Goal: Information Seeking & Learning: Learn about a topic

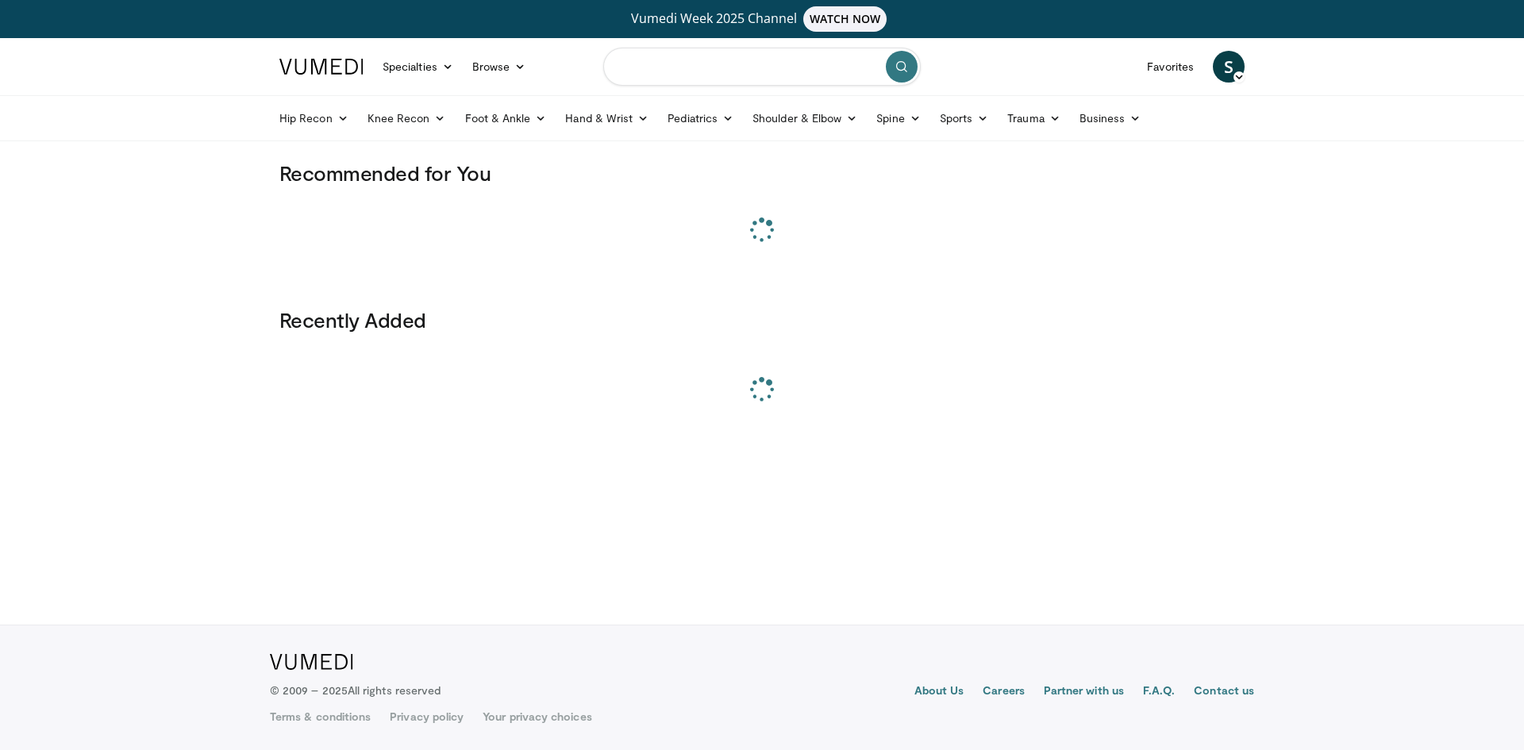
click at [656, 72] on input "Search topics, interventions" at bounding box center [762, 67] width 318 height 38
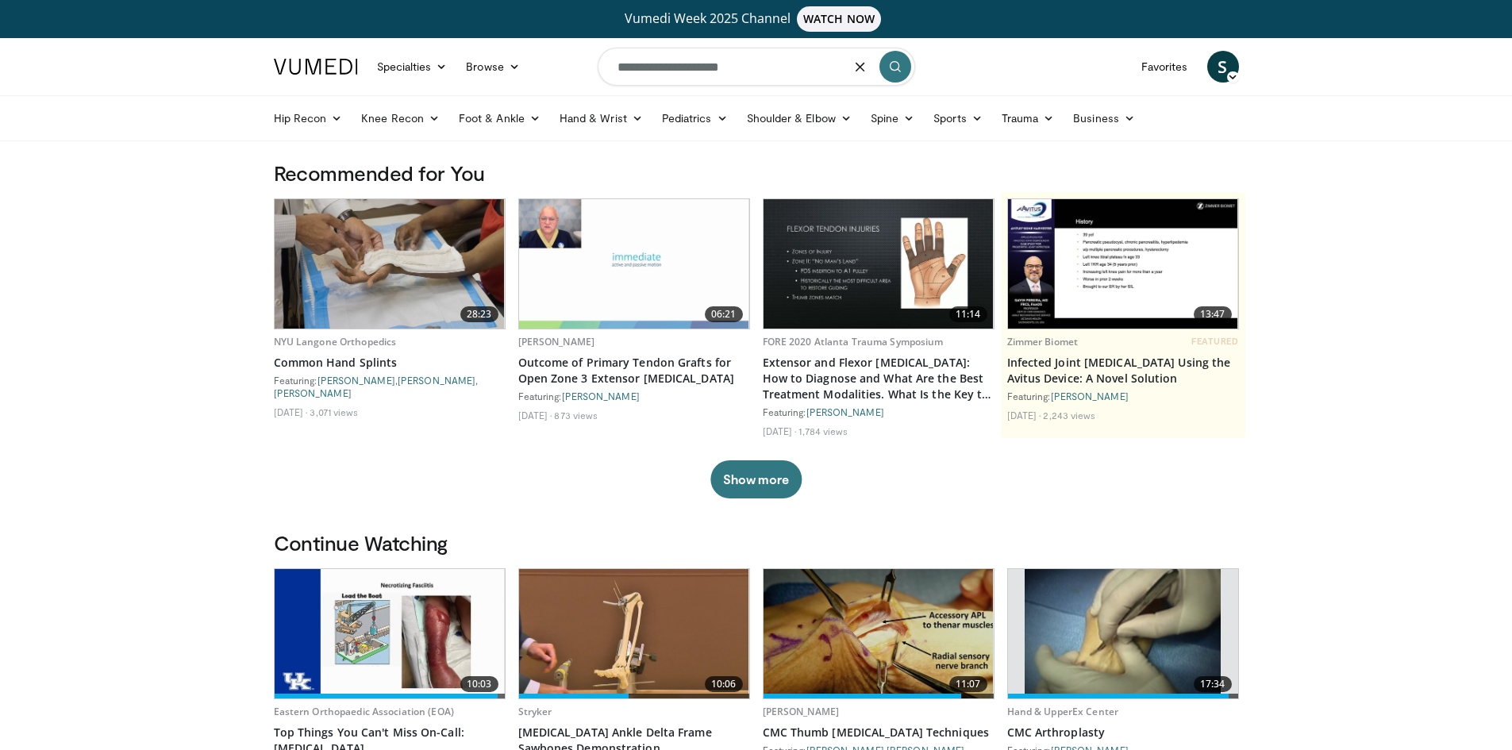
type input "**********"
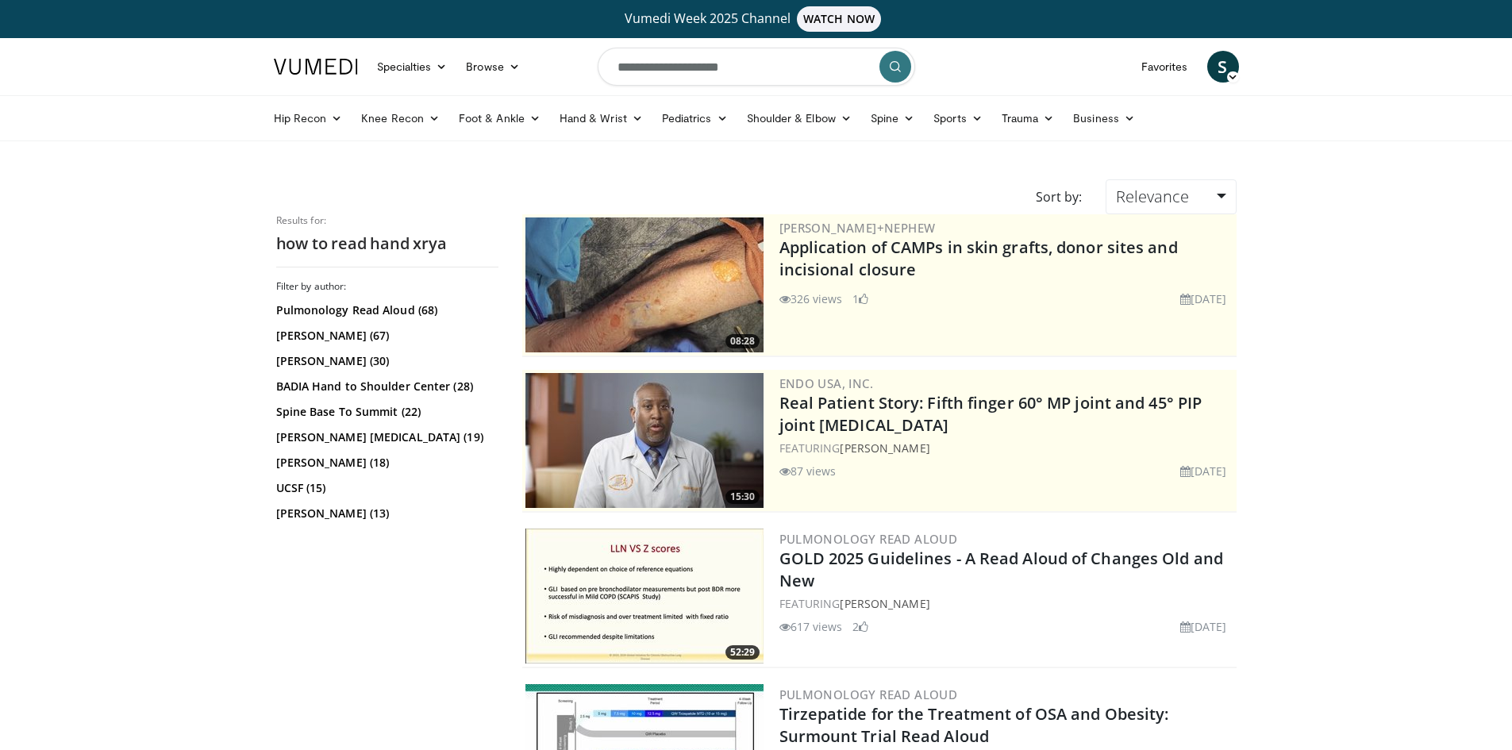
click at [747, 67] on input "**********" at bounding box center [757, 67] width 318 height 38
type input "**********"
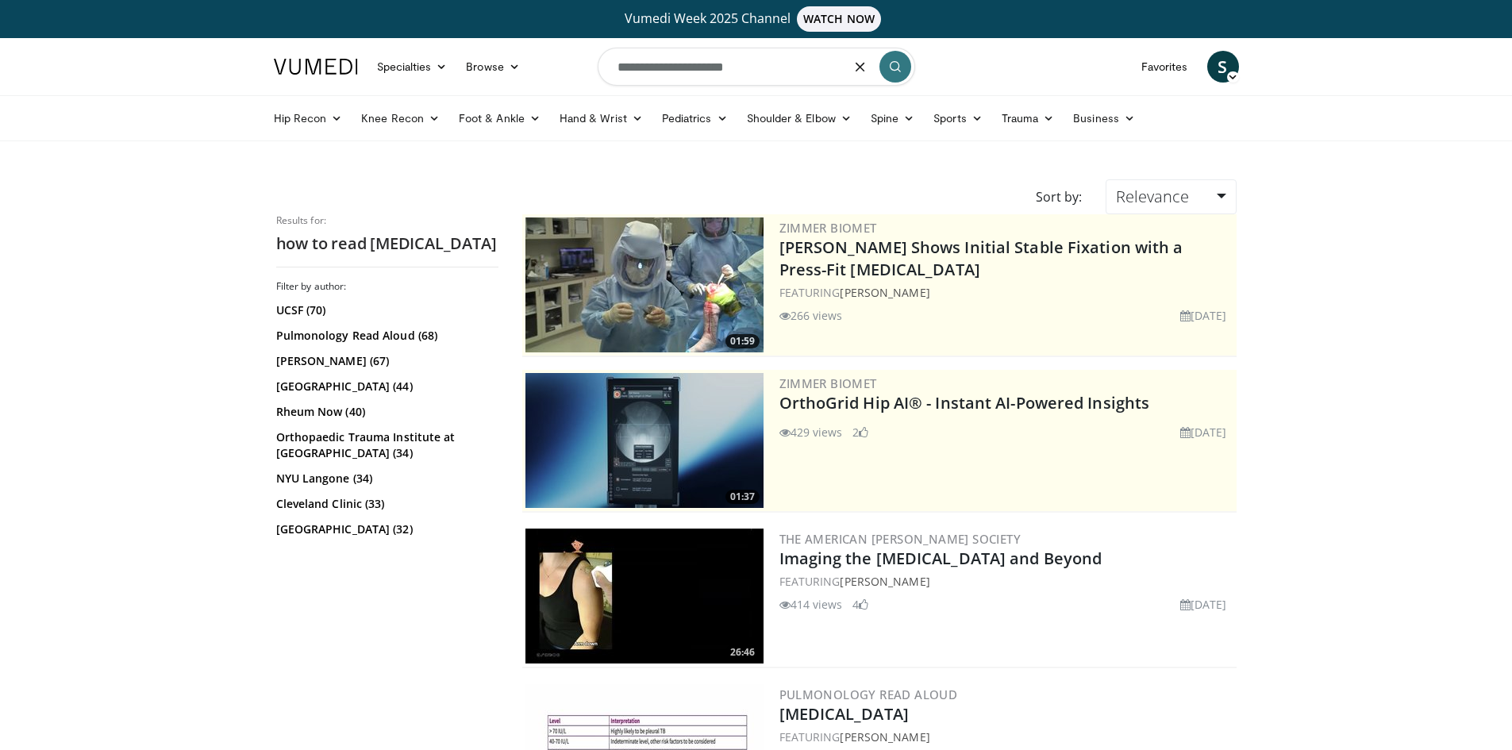
drag, startPoint x: 683, startPoint y: 67, endPoint x: 503, endPoint y: 49, distance: 180.3
click at [506, 52] on nav "Specialties Adult & Family Medicine Allergy, Asthma, Immunology Anesthesiology …" at bounding box center [756, 66] width 984 height 57
type input "**********"
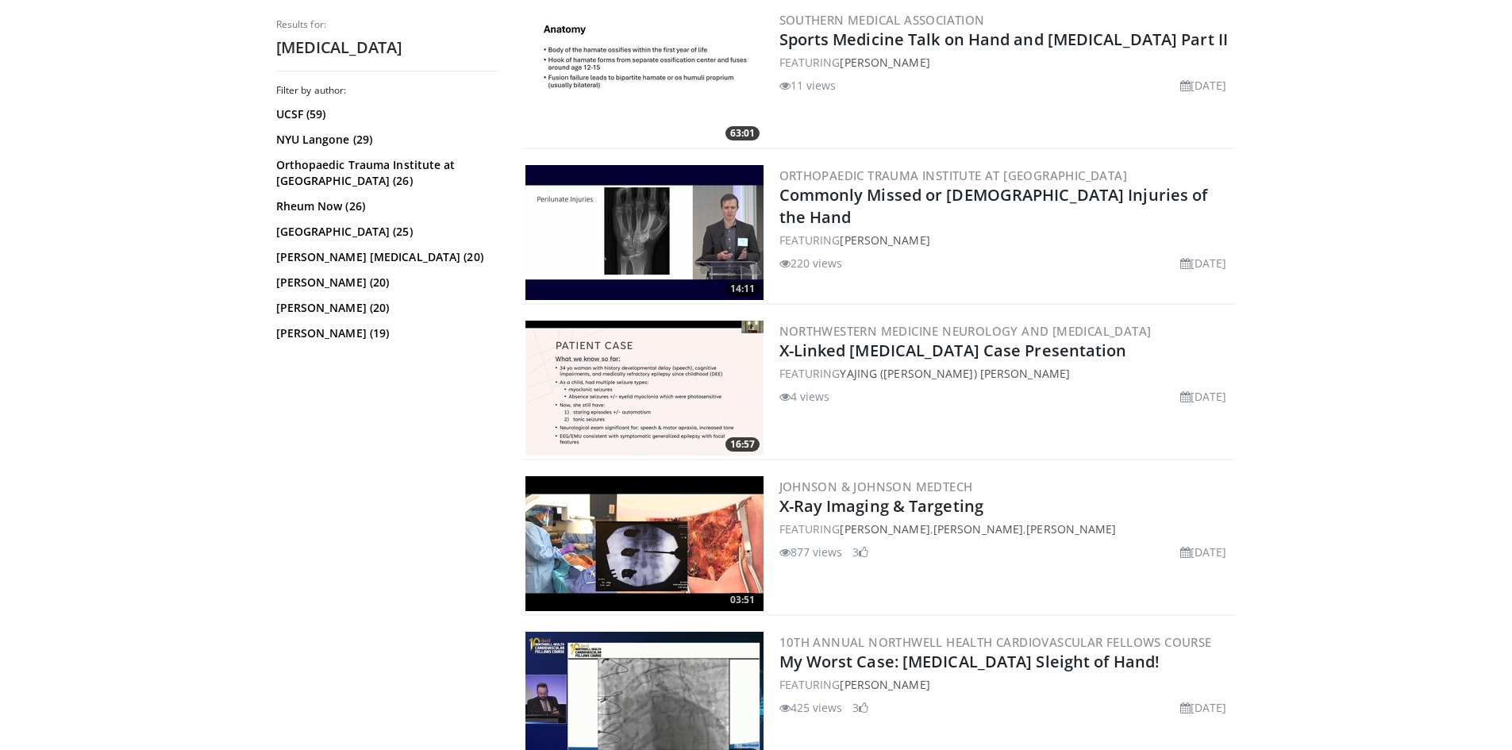
scroll to position [2778, 0]
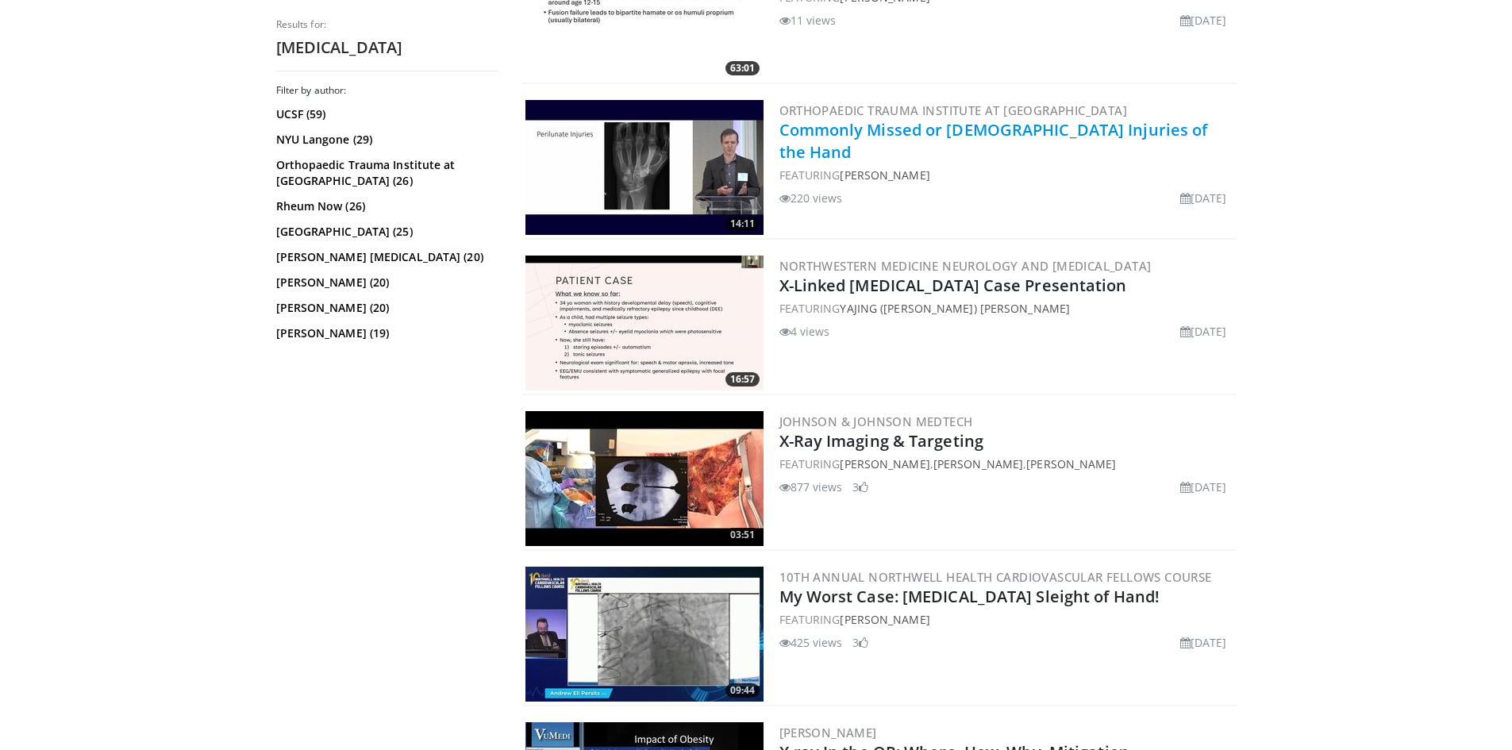
click at [861, 119] on link "Commonly Missed or Mismanaged Injuries of the Hand" at bounding box center [994, 141] width 429 height 44
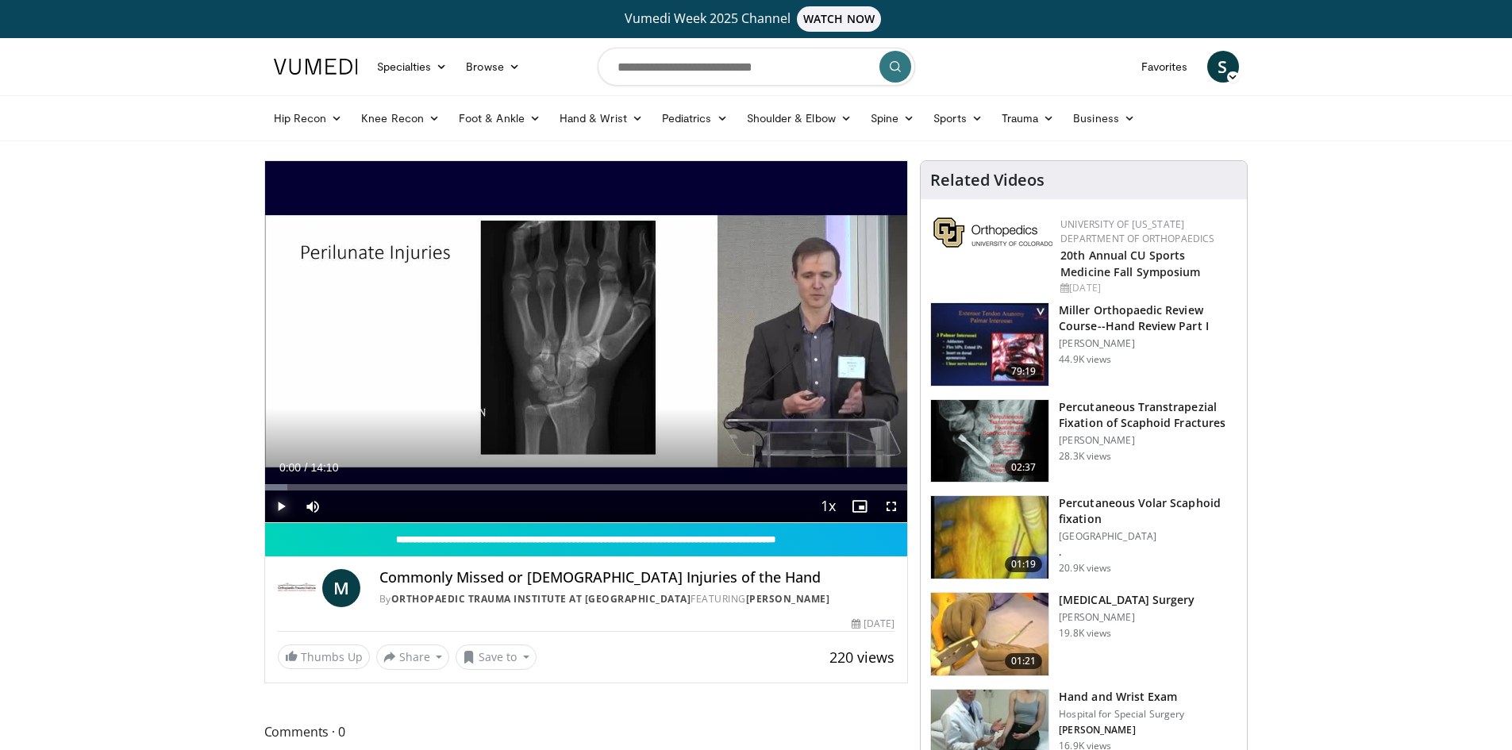
click at [284, 508] on span "Video Player" at bounding box center [281, 507] width 32 height 32
click at [288, 488] on div "Loaded : 4.69% 00:02 00:31" at bounding box center [586, 487] width 643 height 6
click at [281, 486] on div "00:33" at bounding box center [273, 487] width 17 height 6
click at [272, 488] on div "00:23" at bounding box center [273, 487] width 17 height 6
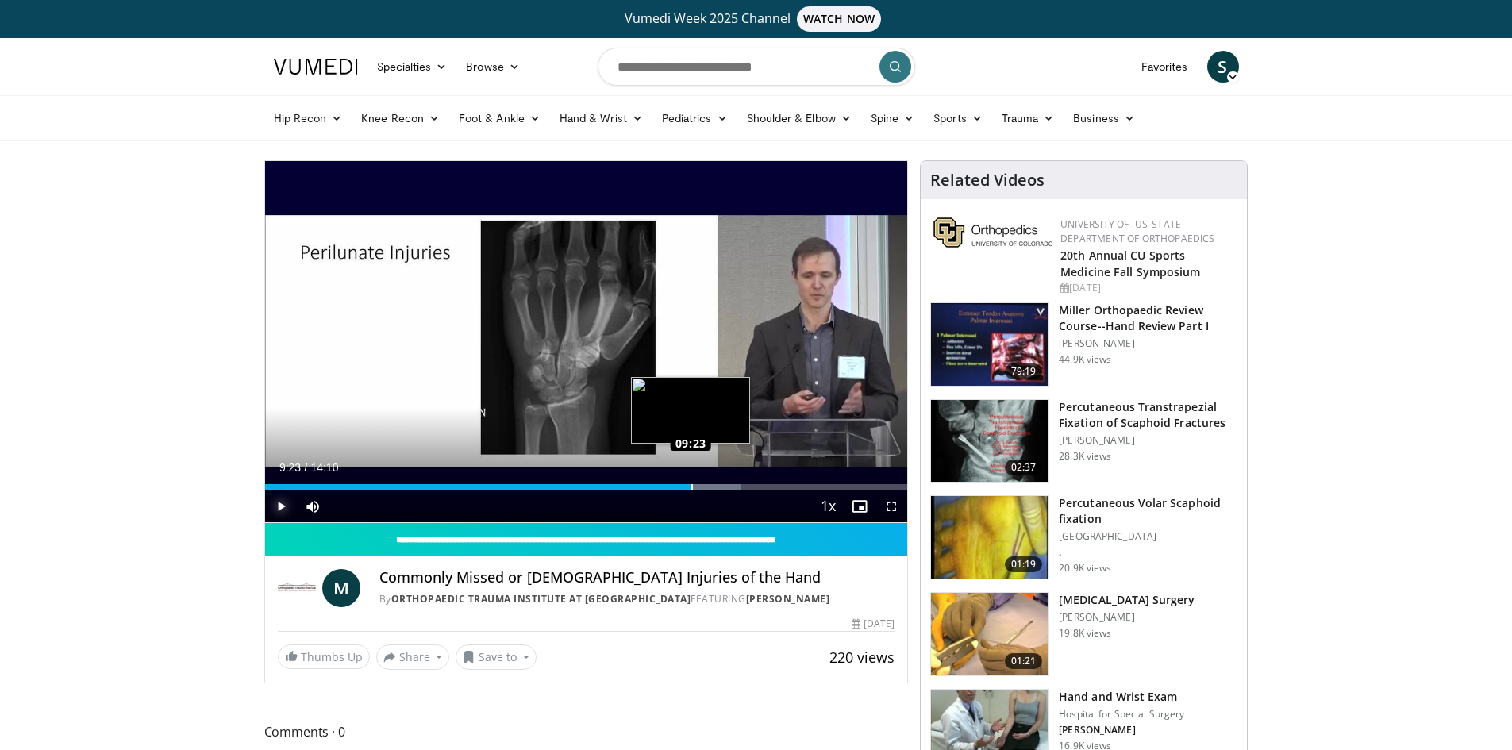
click at [691, 490] on div "Loaded : 74.14% 09:23 09:23" at bounding box center [586, 487] width 643 height 6
click at [684, 488] on div "Progress Bar" at bounding box center [685, 487] width 2 height 6
click at [694, 484] on div "09:28" at bounding box center [479, 487] width 429 height 6
click at [676, 484] on div "09:29" at bounding box center [470, 487] width 411 height 6
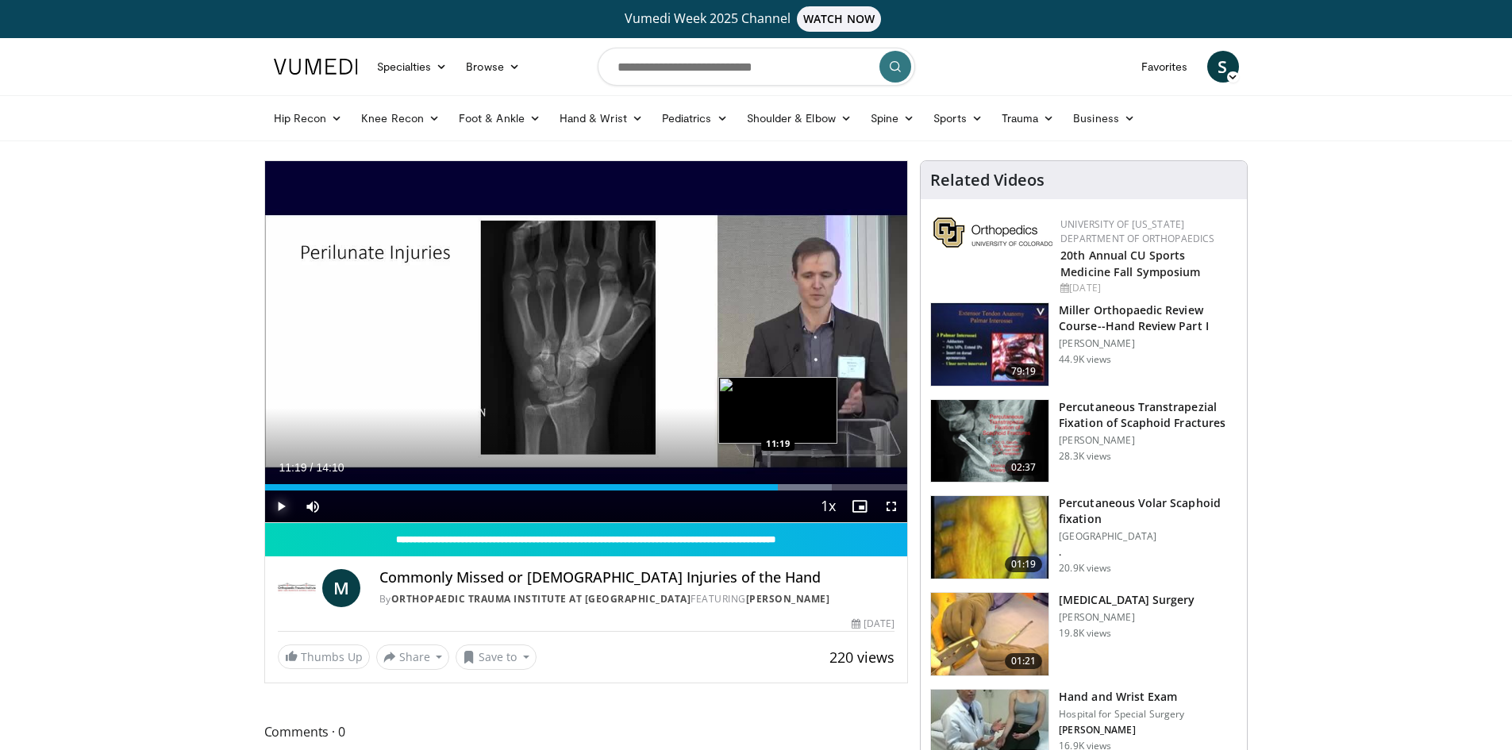
click at [778, 487] on div "11:29" at bounding box center [522, 487] width 514 height 6
click at [285, 509] on span "Video Player" at bounding box center [281, 507] width 32 height 32
click at [278, 503] on span "Video Player" at bounding box center [281, 507] width 32 height 32
click at [279, 506] on span "Video Player" at bounding box center [281, 507] width 32 height 32
